Goal: Task Accomplishment & Management: Use online tool/utility

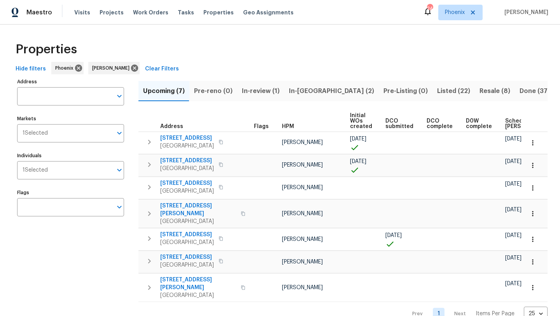
click at [437, 92] on span "Listed (22)" at bounding box center [453, 90] width 33 height 11
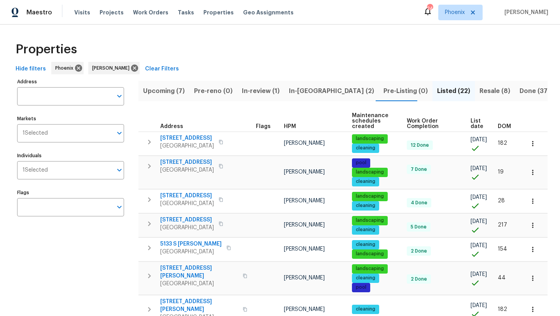
click at [504, 124] on span "DOM" at bounding box center [503, 126] width 13 height 5
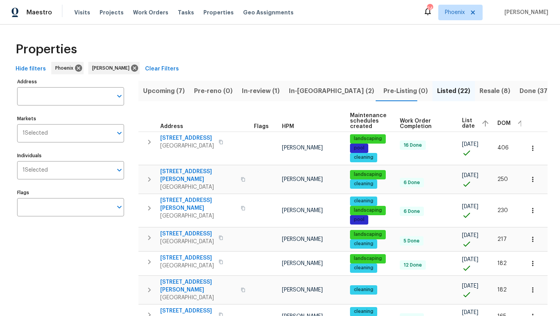
click at [499, 124] on span "DOM" at bounding box center [503, 122] width 13 height 5
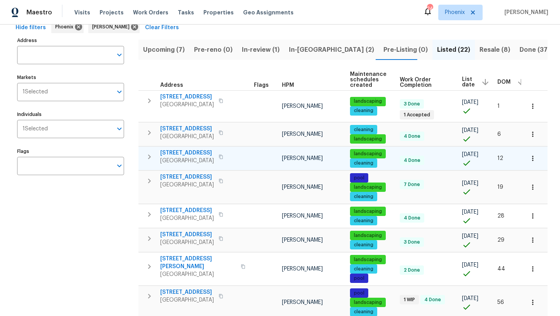
scroll to position [54, 0]
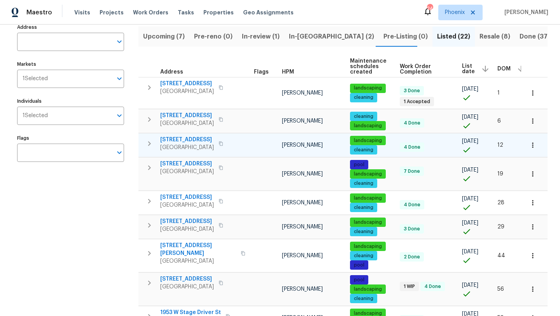
click at [182, 139] on span "261 W 21st Ave" at bounding box center [187, 140] width 54 height 8
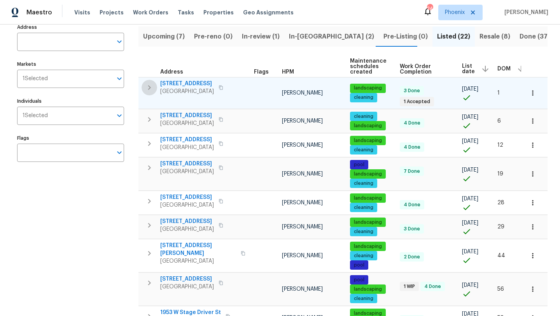
click at [150, 87] on icon "button" at bounding box center [149, 87] width 3 height 5
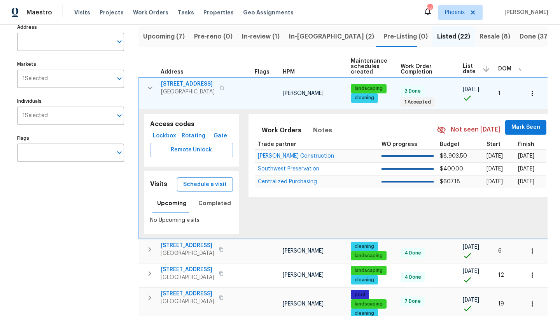
click at [202, 182] on span "Schedule a visit" at bounding box center [205, 185] width 44 height 10
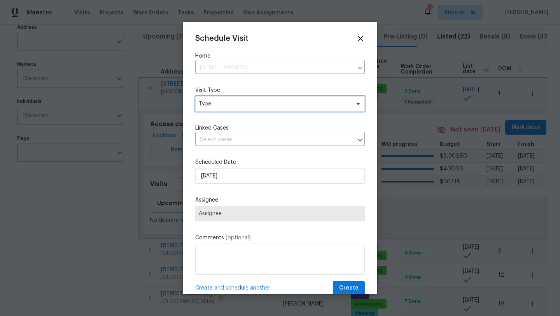
click at [246, 106] on span "Type" at bounding box center [274, 104] width 151 height 8
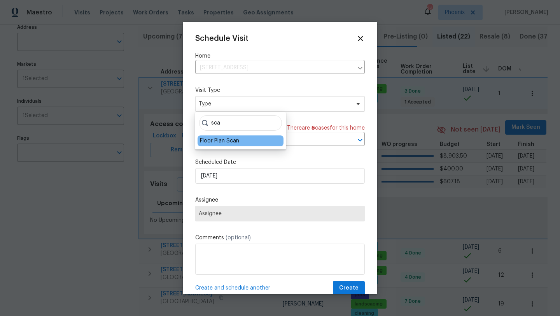
type input "sca"
click at [228, 141] on div "Floor Plan Scan" at bounding box center [219, 141] width 39 height 8
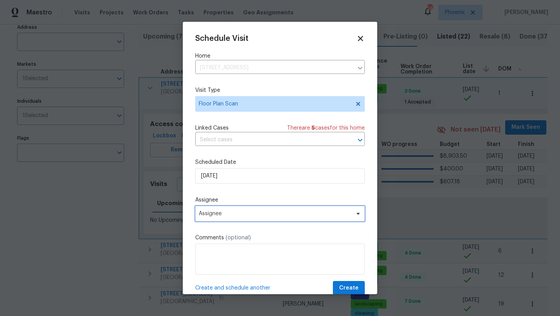
click at [241, 219] on span "Assignee" at bounding box center [279, 214] width 169 height 16
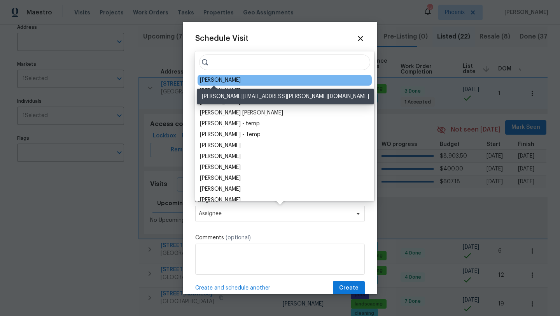
click at [221, 81] on div "[PERSON_NAME]" at bounding box center [220, 80] width 41 height 8
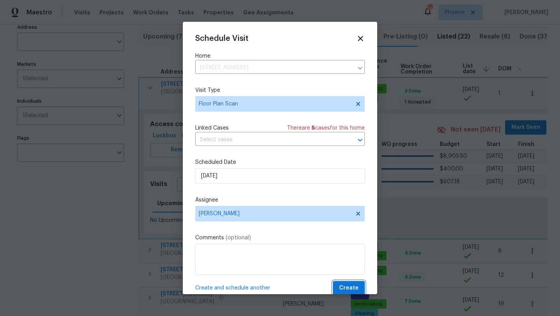
click at [353, 288] on span "Create" at bounding box center [348, 288] width 19 height 10
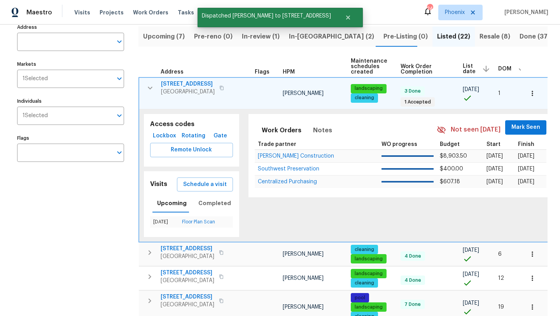
click at [150, 90] on icon "button" at bounding box center [149, 87] width 9 height 9
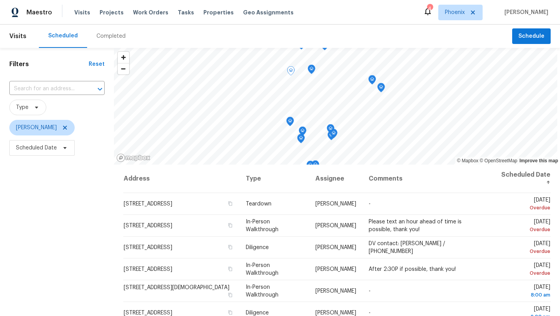
scroll to position [101, 0]
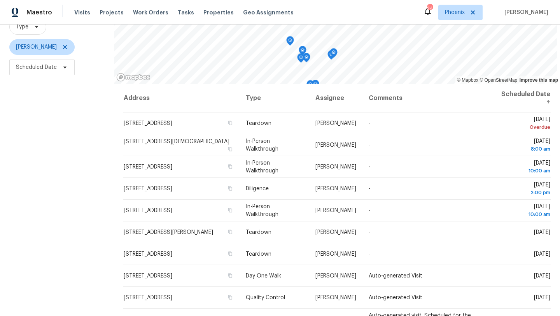
scroll to position [89, 0]
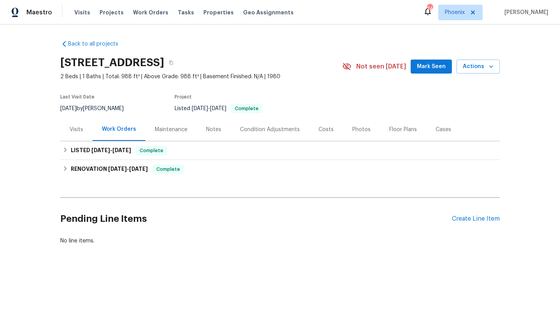
click at [437, 66] on span "Mark Seen" at bounding box center [431, 67] width 29 height 10
click at [471, 218] on div "Create Line Item" at bounding box center [476, 218] width 48 height 7
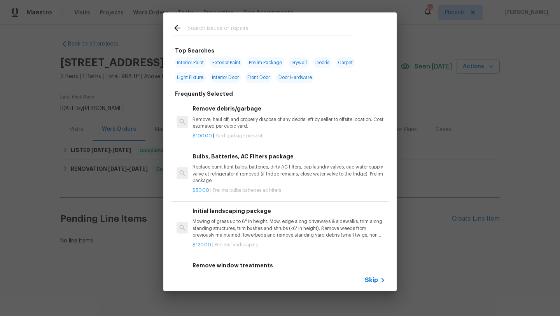
click at [220, 28] on input "text" at bounding box center [269, 29] width 165 height 12
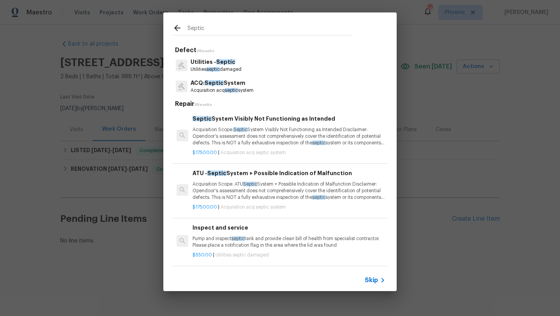
type input "Septic"
click at [225, 66] on p "Utilities septic damaged" at bounding box center [215, 69] width 51 height 7
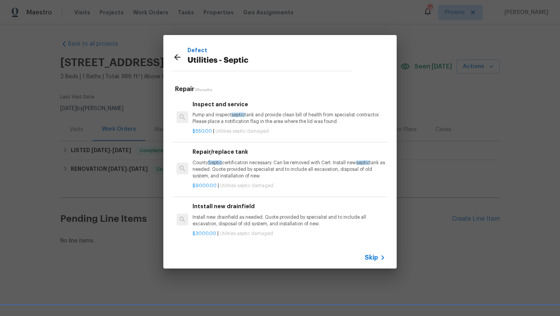
click at [234, 126] on div "$550.00 | Utilities septic damaged" at bounding box center [288, 130] width 193 height 10
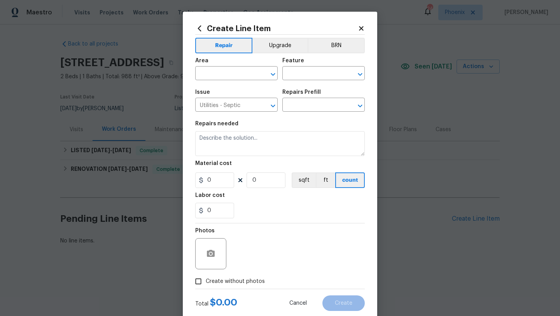
type input "Inspect and service $550.00"
type textarea "Pump and inspect septic tank and provide clean bill of health from specialist c…"
type input "550"
type input "1"
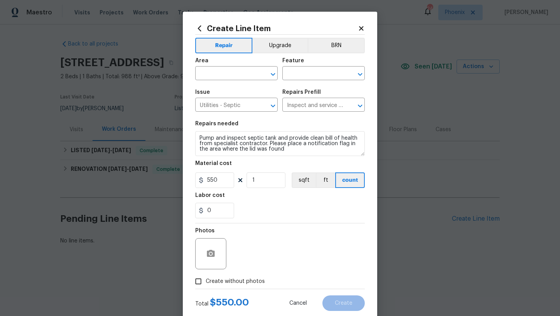
click at [236, 182] on div "550 1 sqft ft count" at bounding box center [279, 180] width 169 height 16
click at [223, 181] on input "550" at bounding box center [214, 180] width 39 height 16
type input "1000"
click at [262, 203] on div "0" at bounding box center [279, 210] width 169 height 16
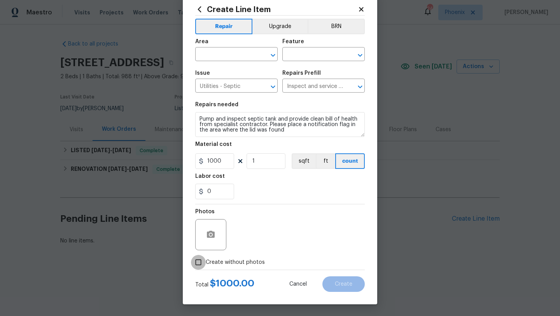
click at [199, 260] on input "Create without photos" at bounding box center [198, 262] width 15 height 15
checkbox input "true"
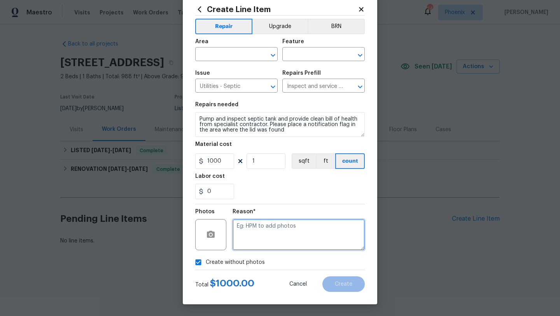
click at [241, 247] on textarea at bounding box center [298, 234] width 132 height 31
type textarea "G"
type textarea "Vendor to add"
click at [222, 51] on input "text" at bounding box center [225, 55] width 61 height 12
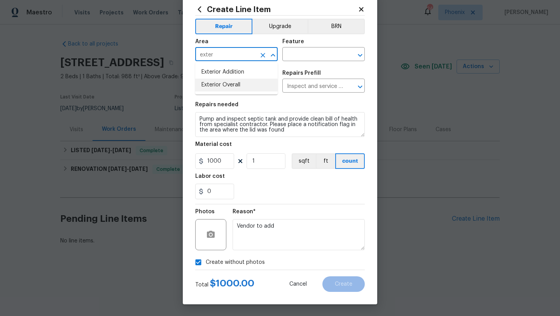
click at [227, 86] on li "Exterior Overall" at bounding box center [236, 84] width 82 height 13
type input "Exterior Overall"
click at [298, 58] on input "text" at bounding box center [312, 55] width 61 height 12
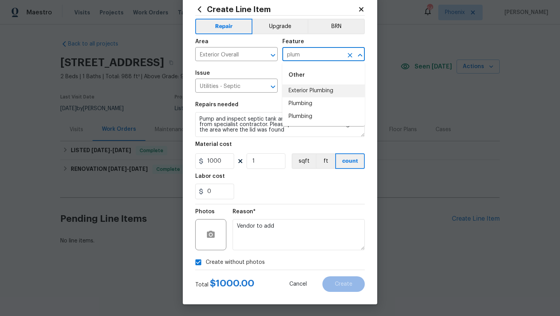
click at [310, 91] on li "Exterior Plumbing" at bounding box center [323, 90] width 82 height 13
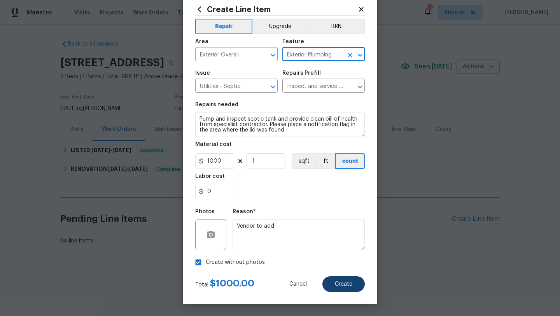
type input "Exterior Plumbing"
click at [334, 286] on button "Create" at bounding box center [343, 284] width 42 height 16
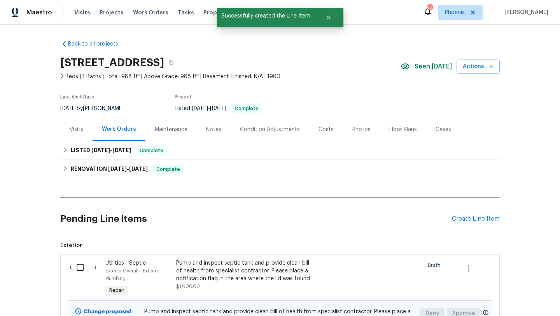
scroll to position [86, 0]
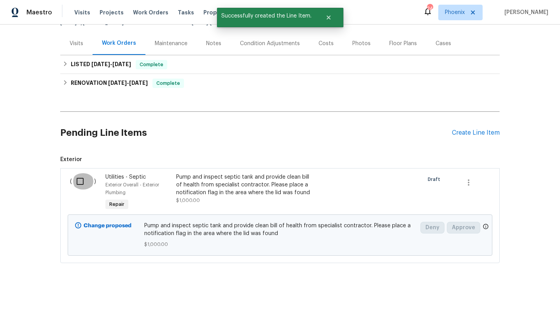
click at [82, 182] on input "checkbox" at bounding box center [83, 181] width 22 height 16
checkbox input "true"
click at [517, 295] on span "Create Work Order" at bounding box center [515, 296] width 52 height 10
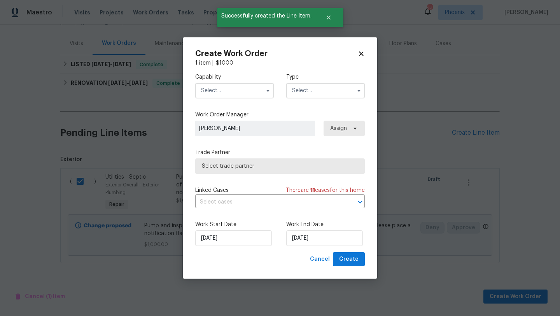
click at [219, 87] on input "text" at bounding box center [234, 91] width 78 height 16
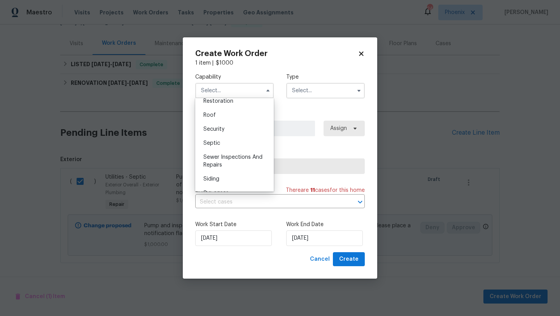
scroll to position [796, 0]
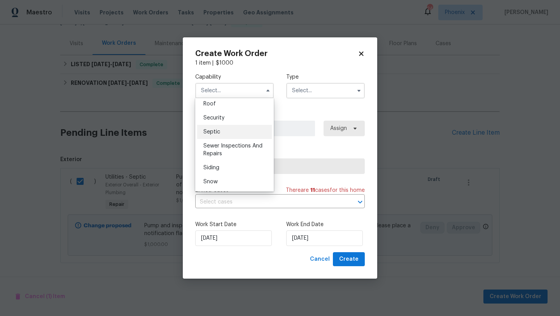
click at [214, 130] on span "Septic" at bounding box center [211, 131] width 17 height 5
type input "Septic"
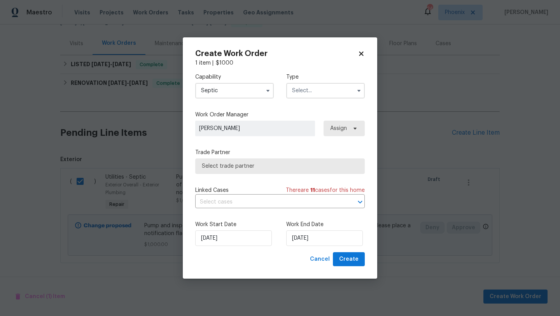
click at [322, 92] on input "text" at bounding box center [325, 91] width 78 height 16
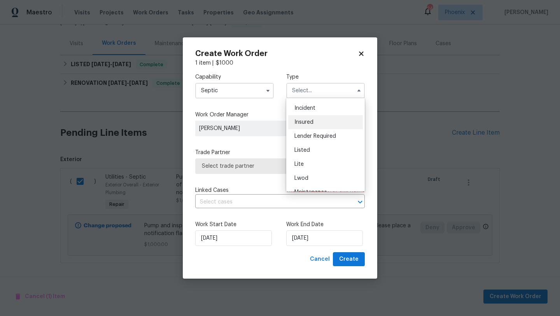
scroll to position [22, 0]
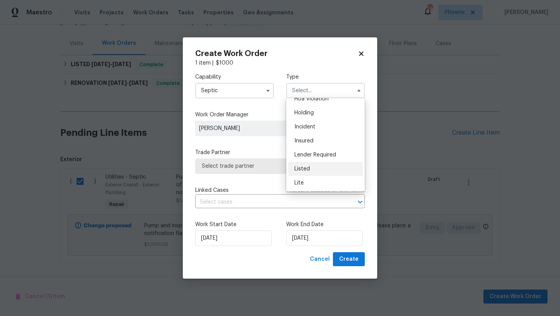
click at [303, 169] on span "Listed" at bounding box center [302, 168] width 16 height 5
type input "Listed"
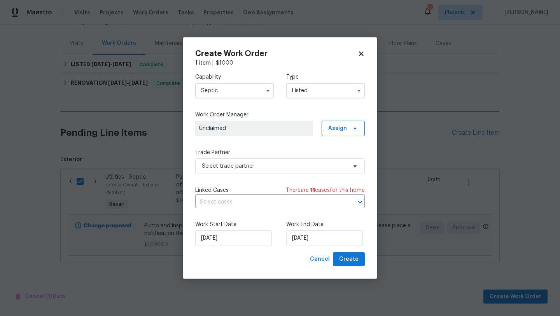
click at [351, 137] on div "Capability Septic Type Listed Work Order Manager Unclaimed Assign Trade Partner…" at bounding box center [279, 159] width 169 height 185
click at [349, 132] on span "Assign" at bounding box center [342, 128] width 43 height 16
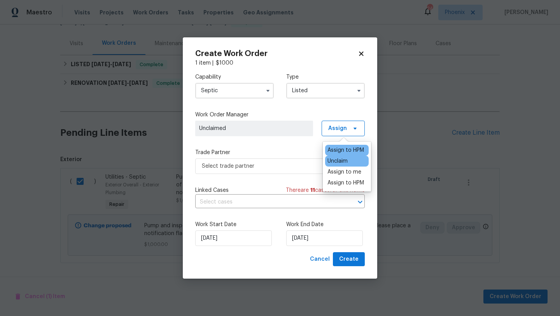
click at [349, 148] on div "Assign to HPM" at bounding box center [345, 150] width 37 height 8
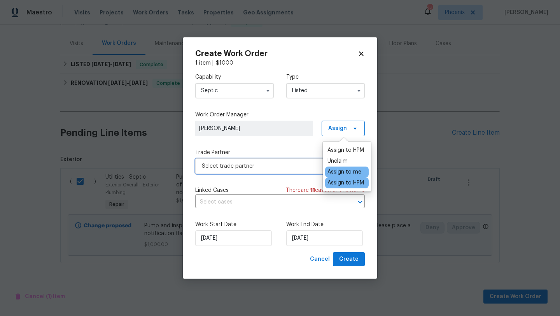
click at [258, 167] on span "Select trade partner" at bounding box center [274, 166] width 145 height 8
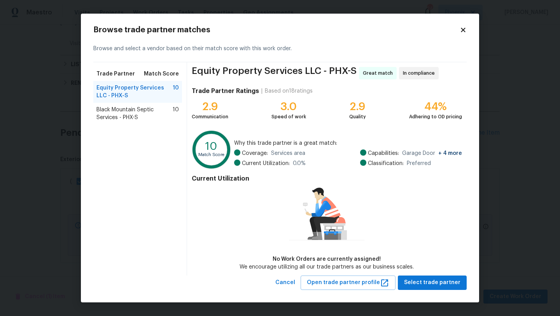
click at [124, 113] on span "Black Mountain Septic Services - PHX-S" at bounding box center [134, 114] width 76 height 16
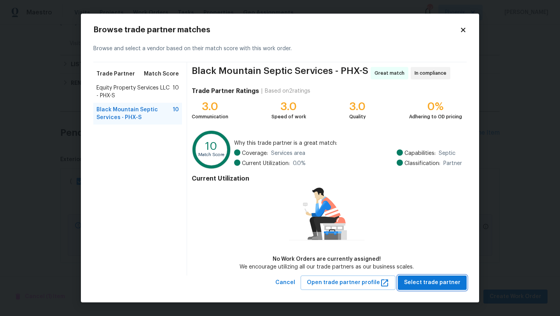
click at [437, 280] on span "Select trade partner" at bounding box center [432, 282] width 56 height 10
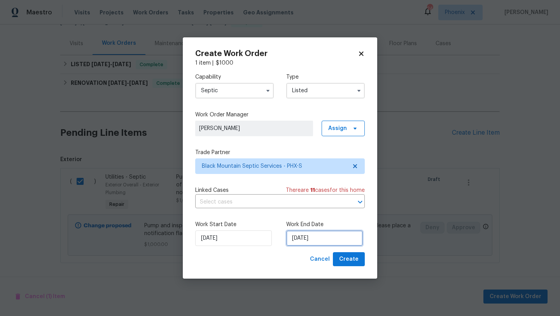
click at [332, 239] on input "[DATE]" at bounding box center [324, 238] width 77 height 16
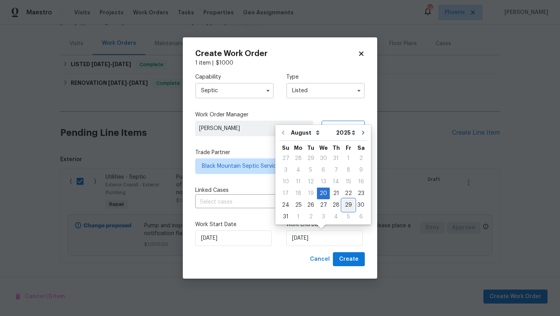
click at [347, 205] on div "29" at bounding box center [348, 204] width 12 height 11
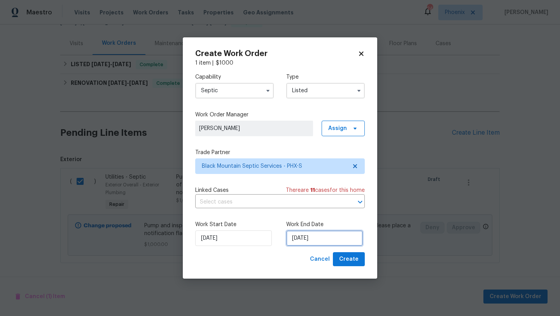
click at [314, 239] on input "8/29/2025" at bounding box center [324, 238] width 77 height 16
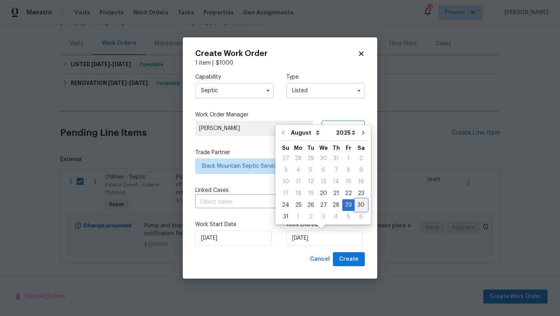
click at [356, 204] on div "30" at bounding box center [360, 204] width 12 height 11
type input "[DATE]"
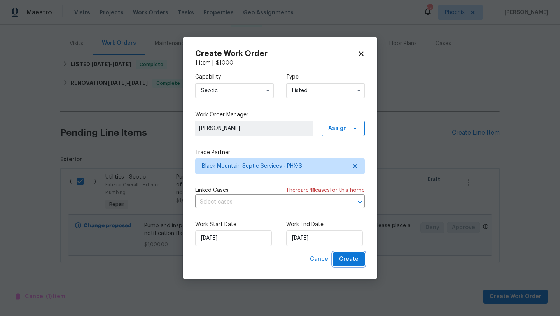
click at [348, 259] on span "Create" at bounding box center [348, 259] width 19 height 10
checkbox input "false"
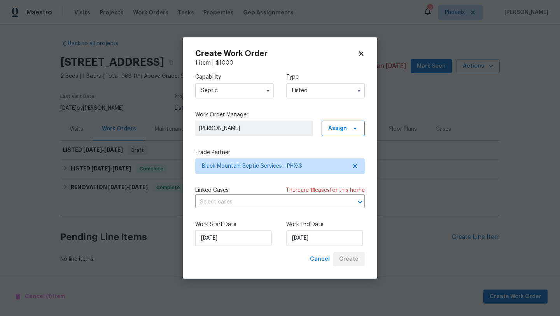
scroll to position [0, 0]
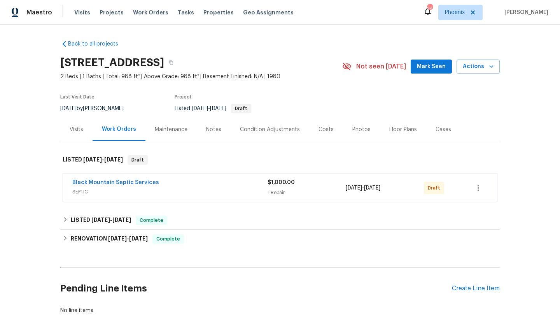
click at [436, 70] on span "Mark Seen" at bounding box center [431, 67] width 29 height 10
click at [483, 192] on button "button" at bounding box center [478, 187] width 19 height 19
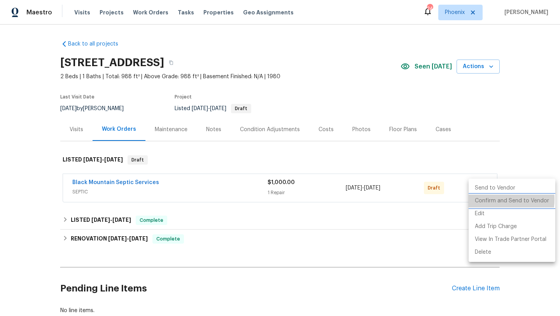
click at [487, 199] on li "Confirm and Send to Vendor" at bounding box center [511, 200] width 87 height 13
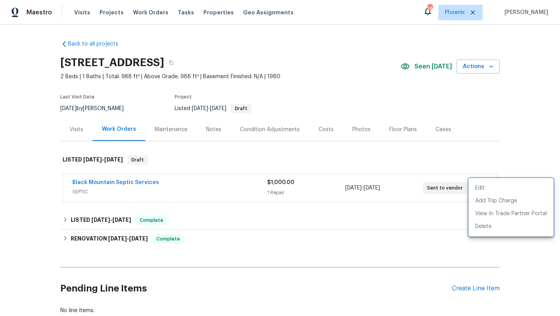
click at [508, 127] on div at bounding box center [280, 158] width 560 height 316
